Goal: Information Seeking & Learning: Learn about a topic

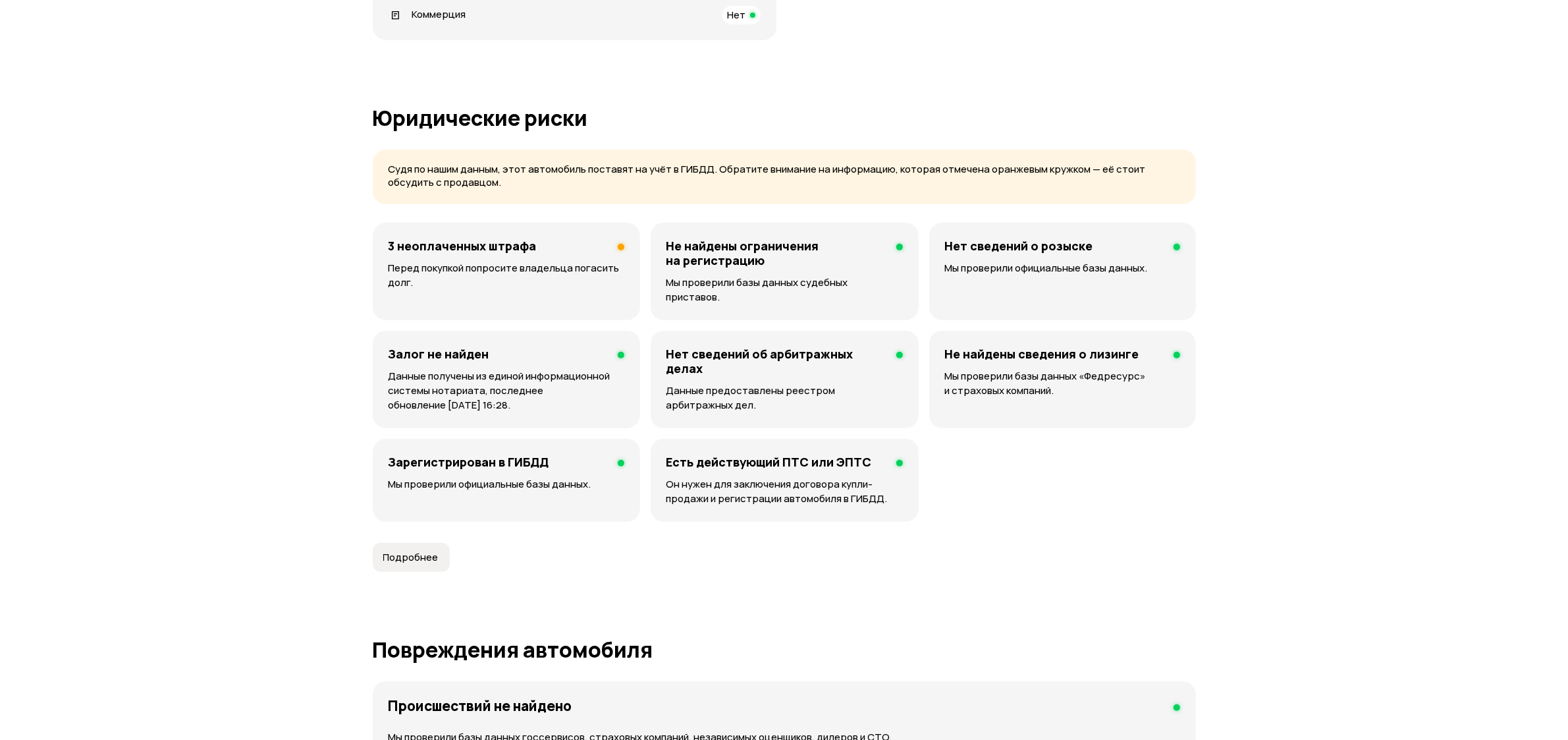
scroll to position [593, 0]
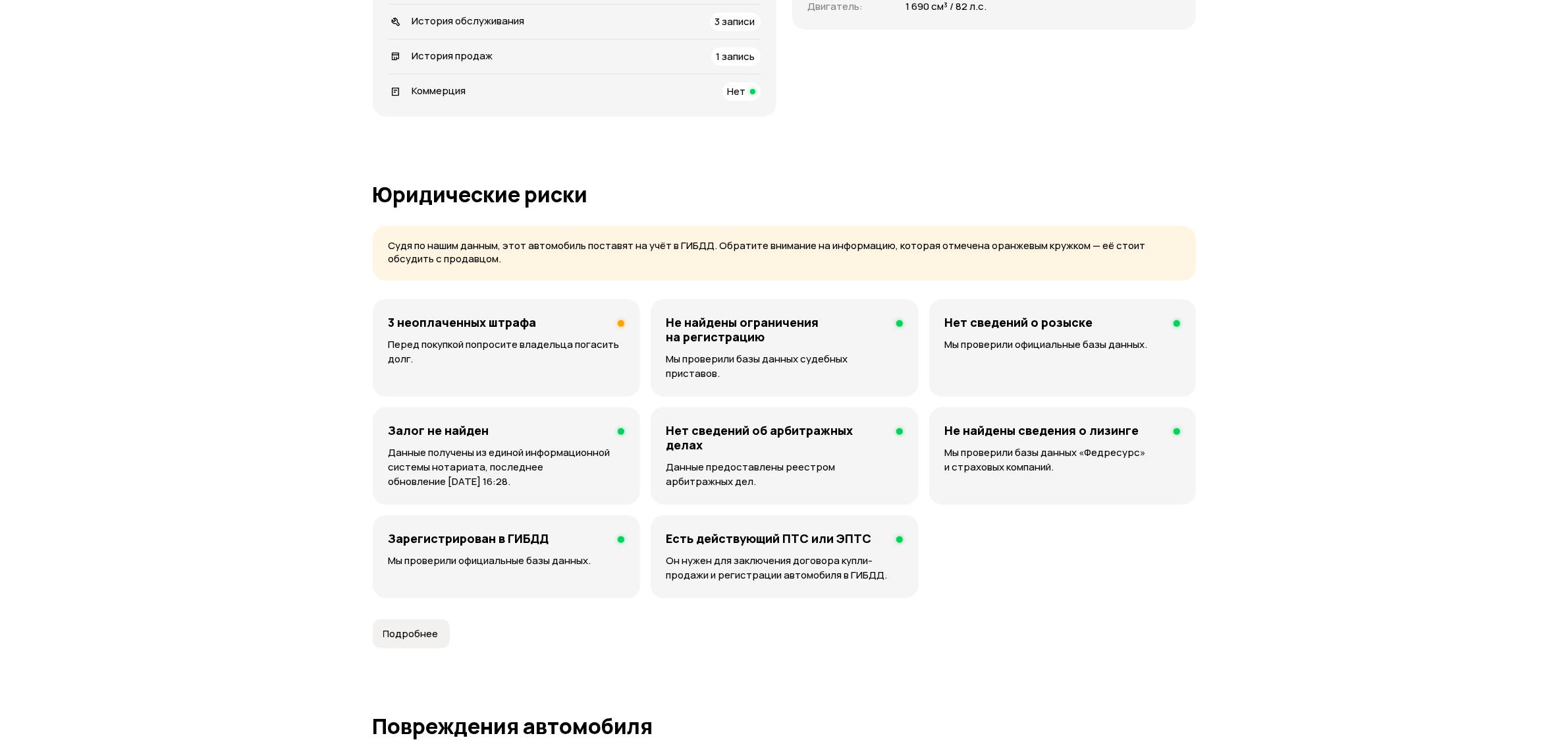
click at [470, 339] on p "Перед покупкой попросите владельца погасить долг." at bounding box center [506, 352] width 236 height 29
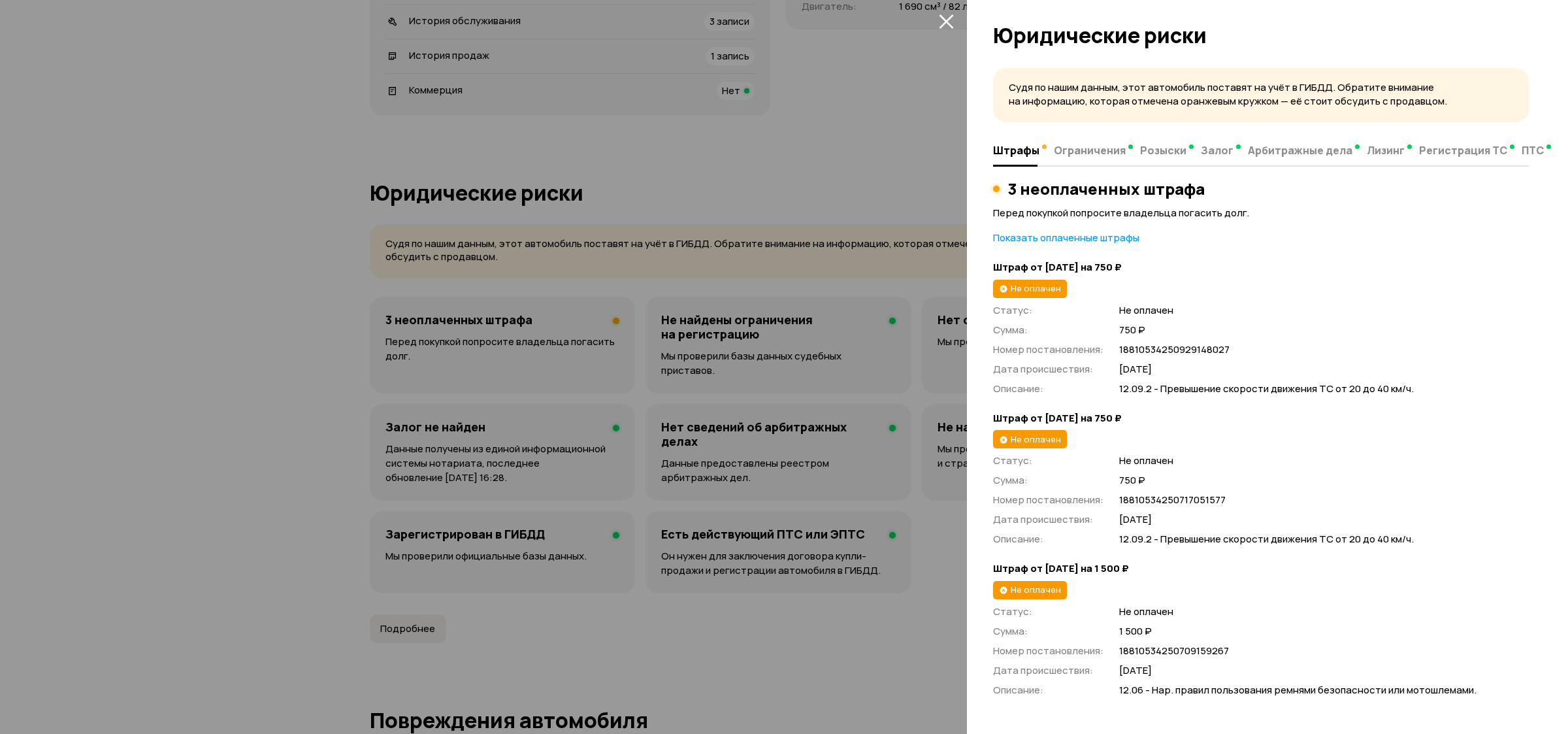
click at [947, 20] on icon "закрыть" at bounding box center [946, 22] width 15 height 15
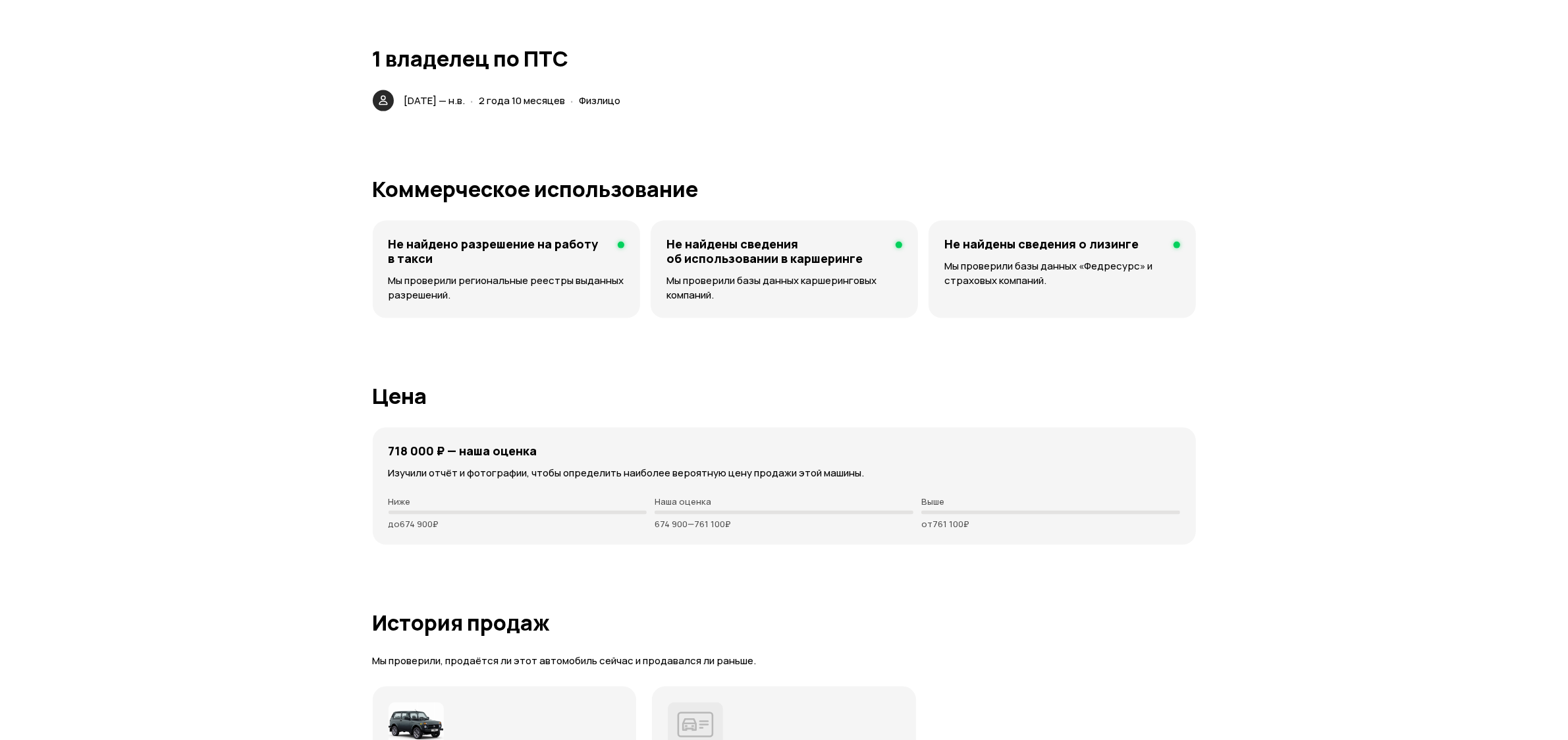
scroll to position [2355, 0]
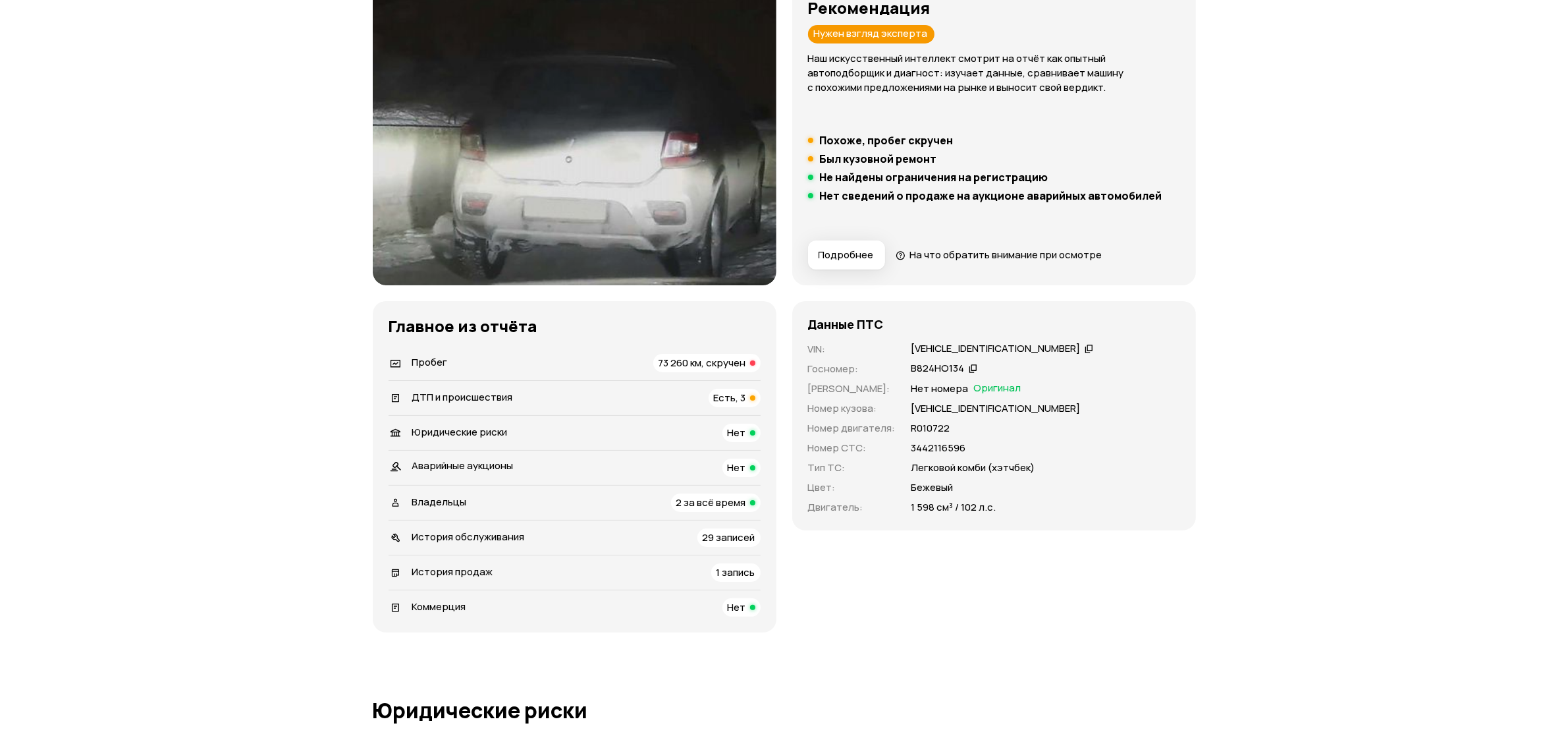
scroll to position [197, 0]
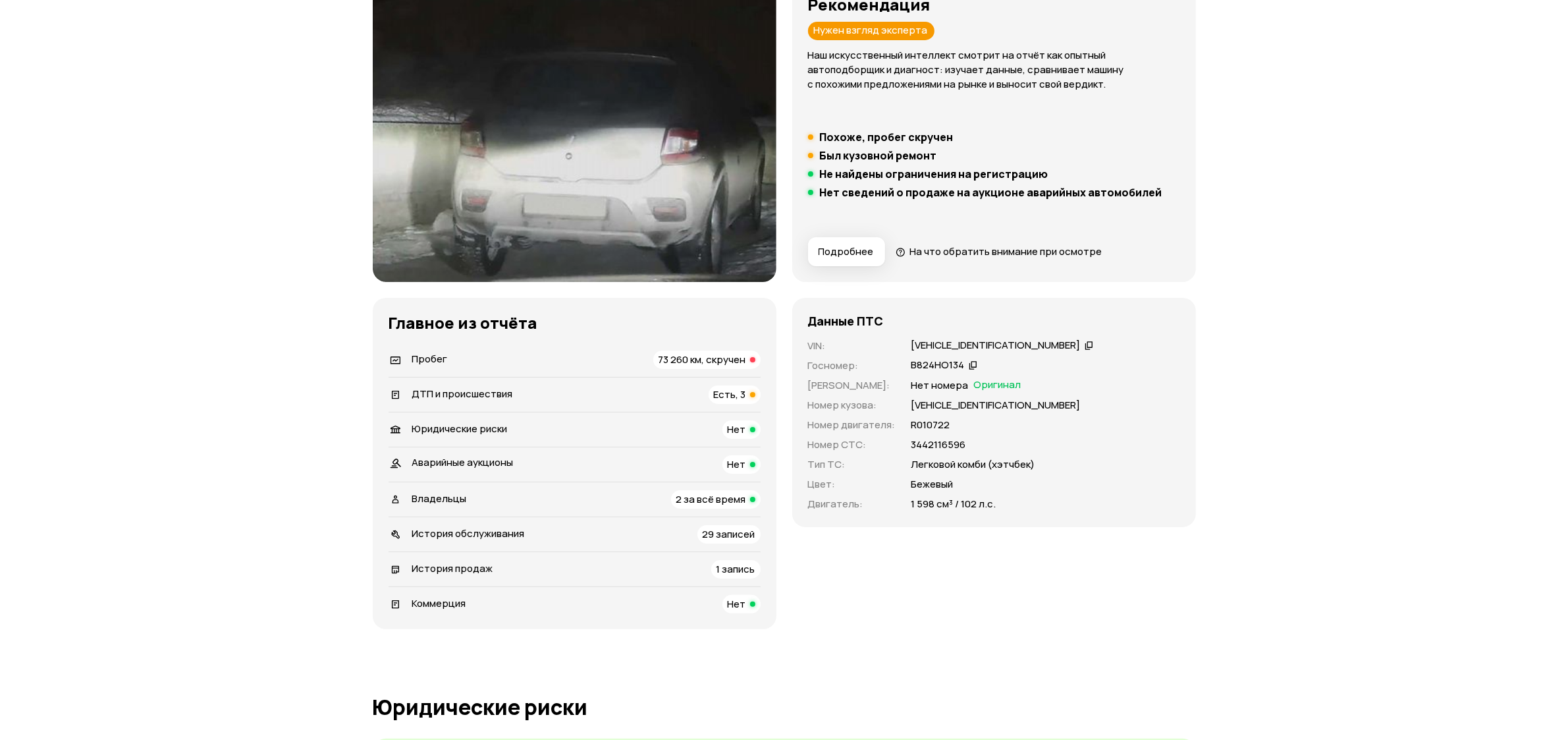
click at [722, 357] on span "73 260 км, скручен" at bounding box center [702, 359] width 87 height 14
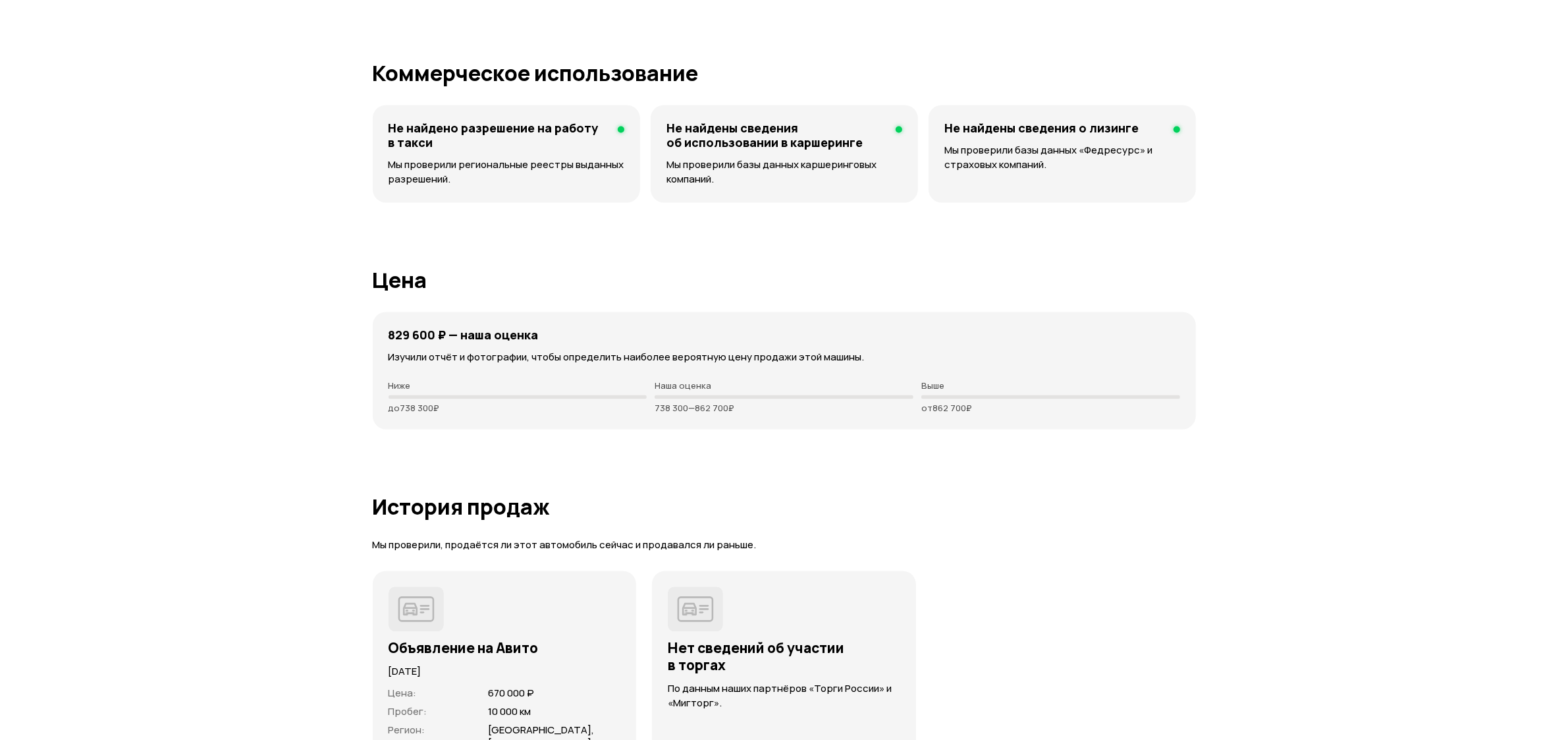
scroll to position [3378, 0]
